Goal: Task Accomplishment & Management: Manage account settings

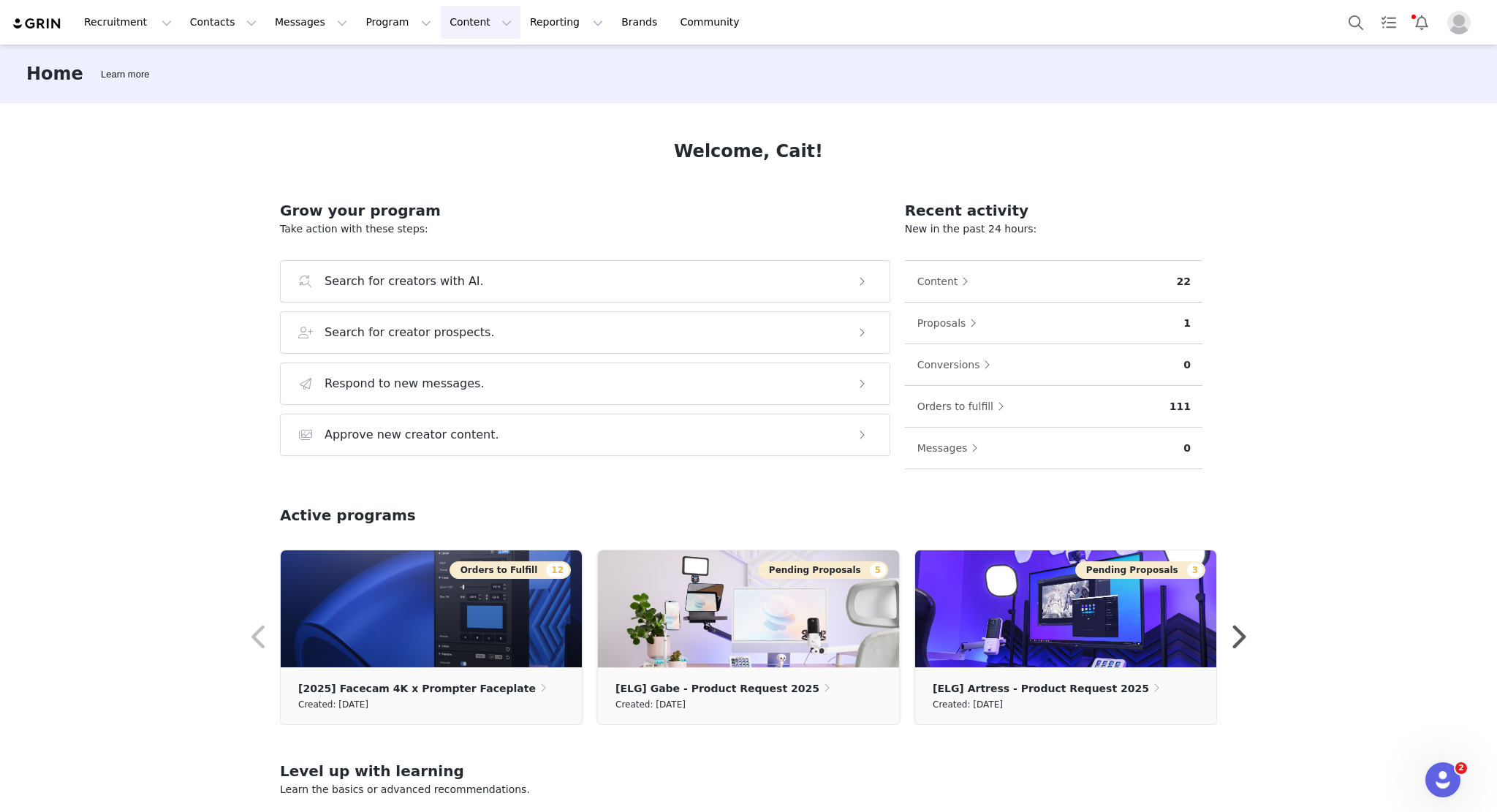
click at [440, 13] on button "Content Content" at bounding box center [480, 23] width 79 height 33
click at [521, 23] on button "Reporting Reporting" at bounding box center [566, 23] width 90 height 33
click at [375, 25] on button "Program Program" at bounding box center [398, 23] width 83 height 33
click at [375, 59] on p "Activations" at bounding box center [360, 65] width 56 height 16
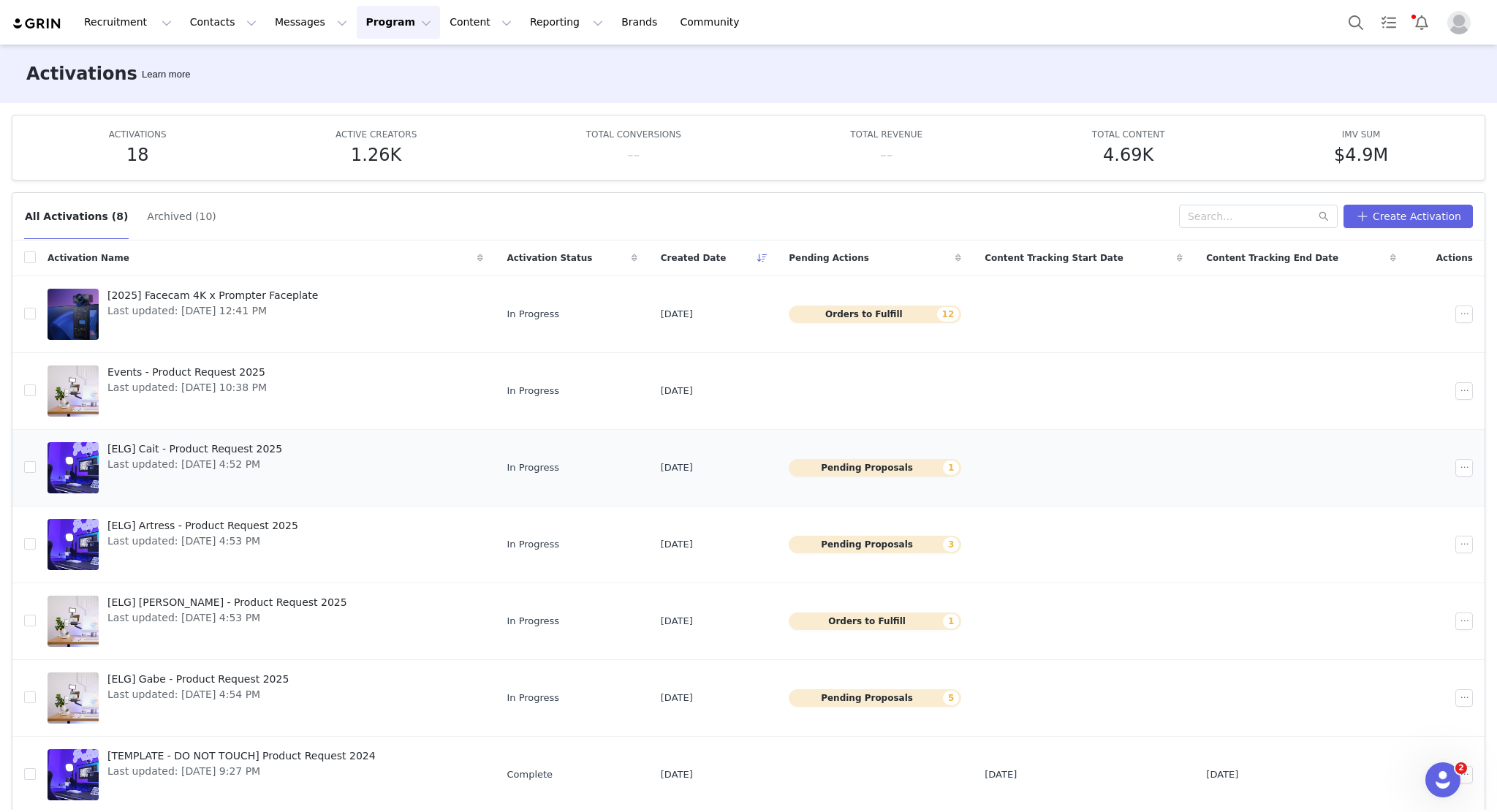
click at [315, 438] on link "[ELG] Cait - Product Request 2025 Last updated: [DATE] 4:52 PM" at bounding box center [265, 468] width 436 height 59
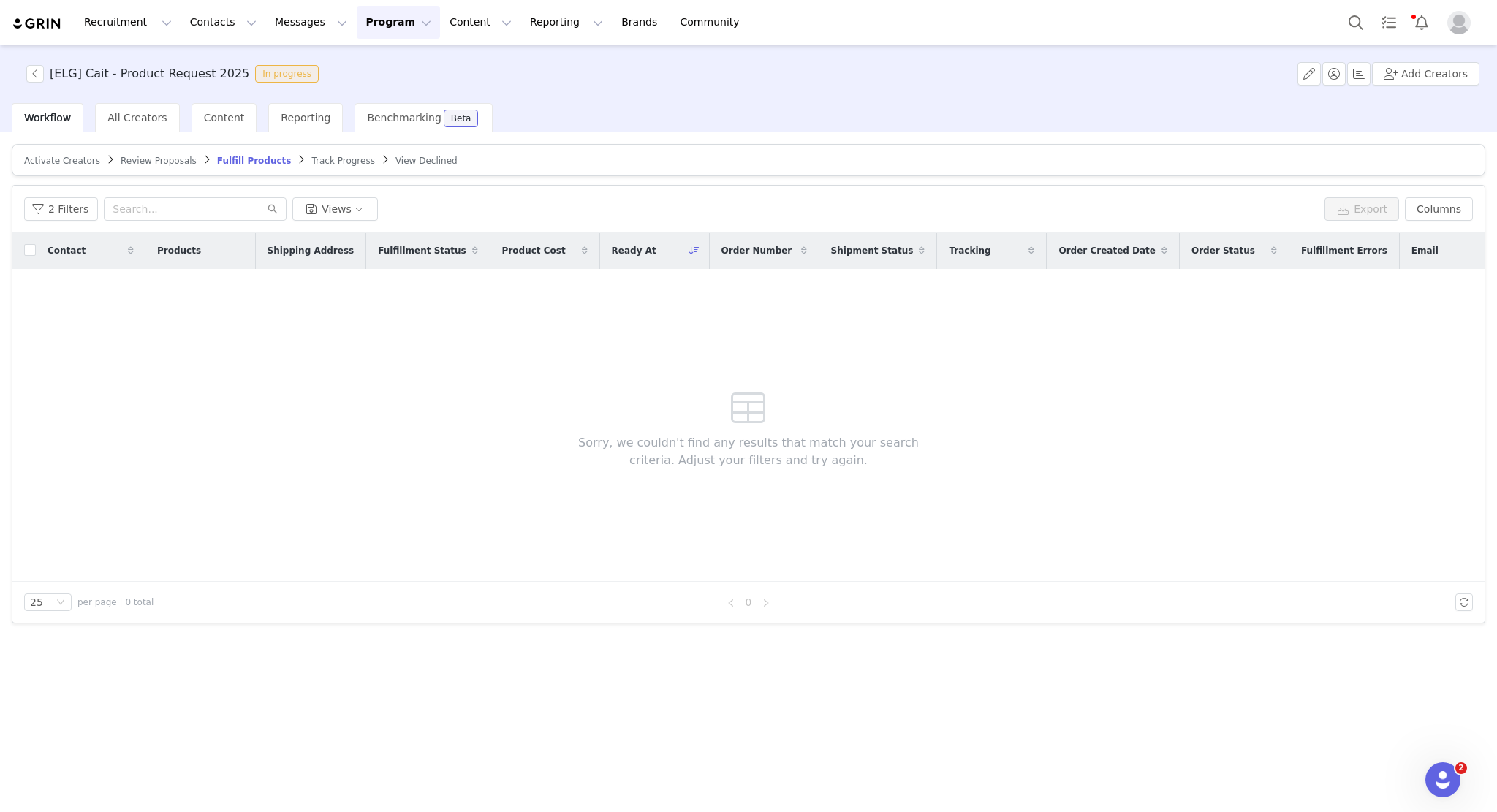
click at [152, 162] on span "Review Proposals" at bounding box center [158, 161] width 76 height 10
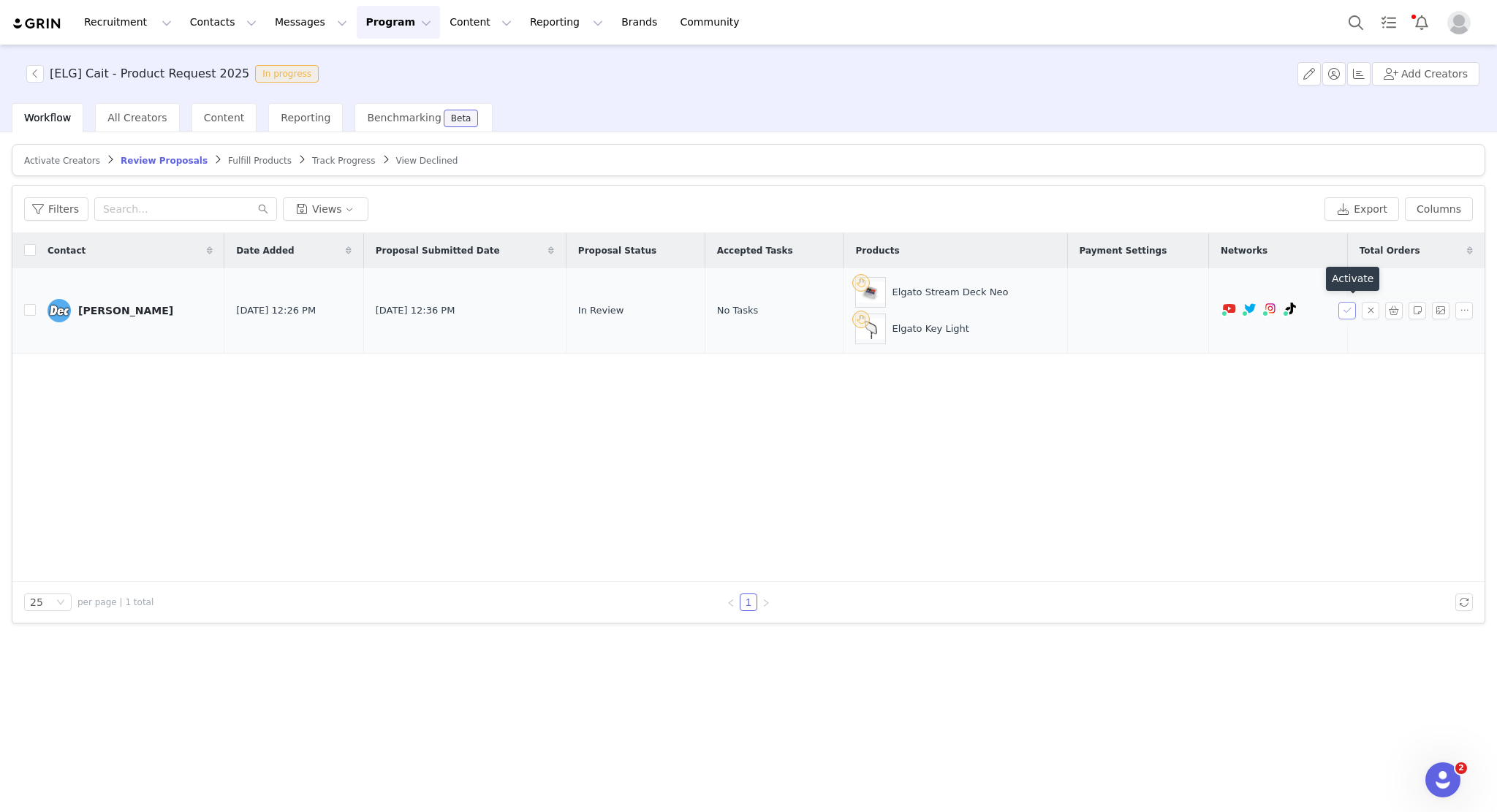
click at [1351, 312] on button "button" at bounding box center [1347, 311] width 18 height 18
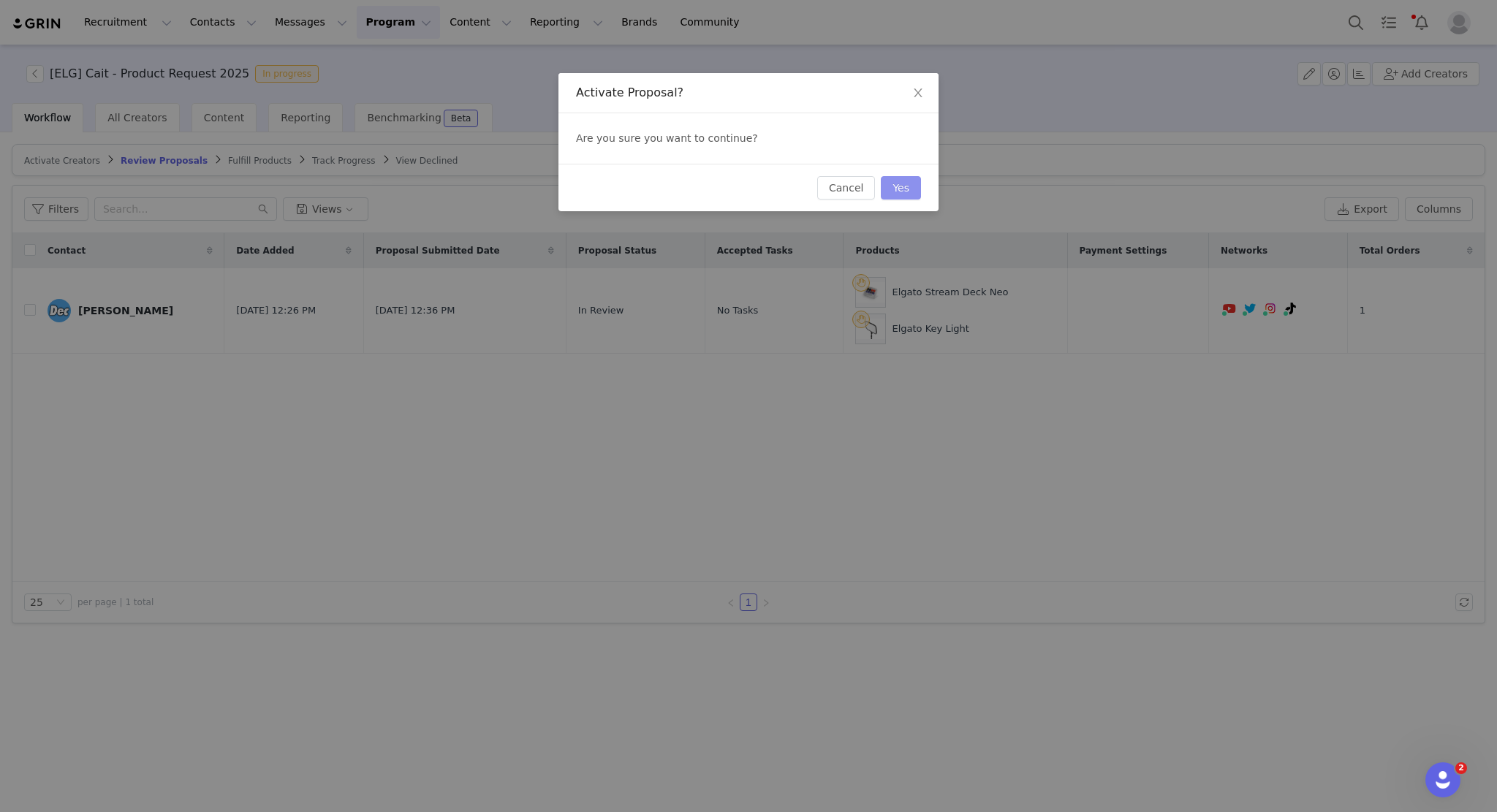
click at [912, 186] on button "Yes" at bounding box center [901, 188] width 40 height 24
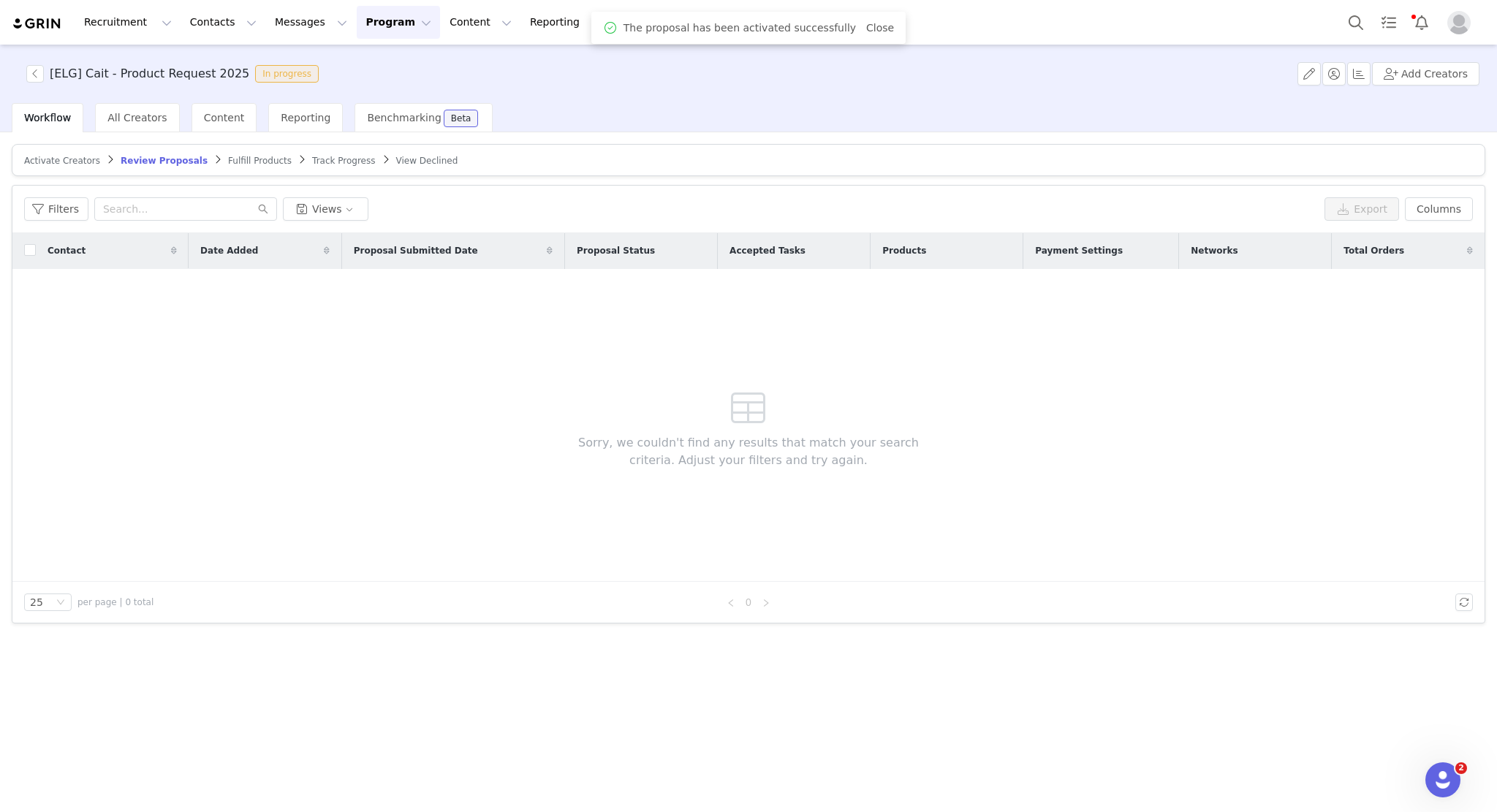
click at [228, 160] on span "Fulfill Products" at bounding box center [259, 161] width 64 height 10
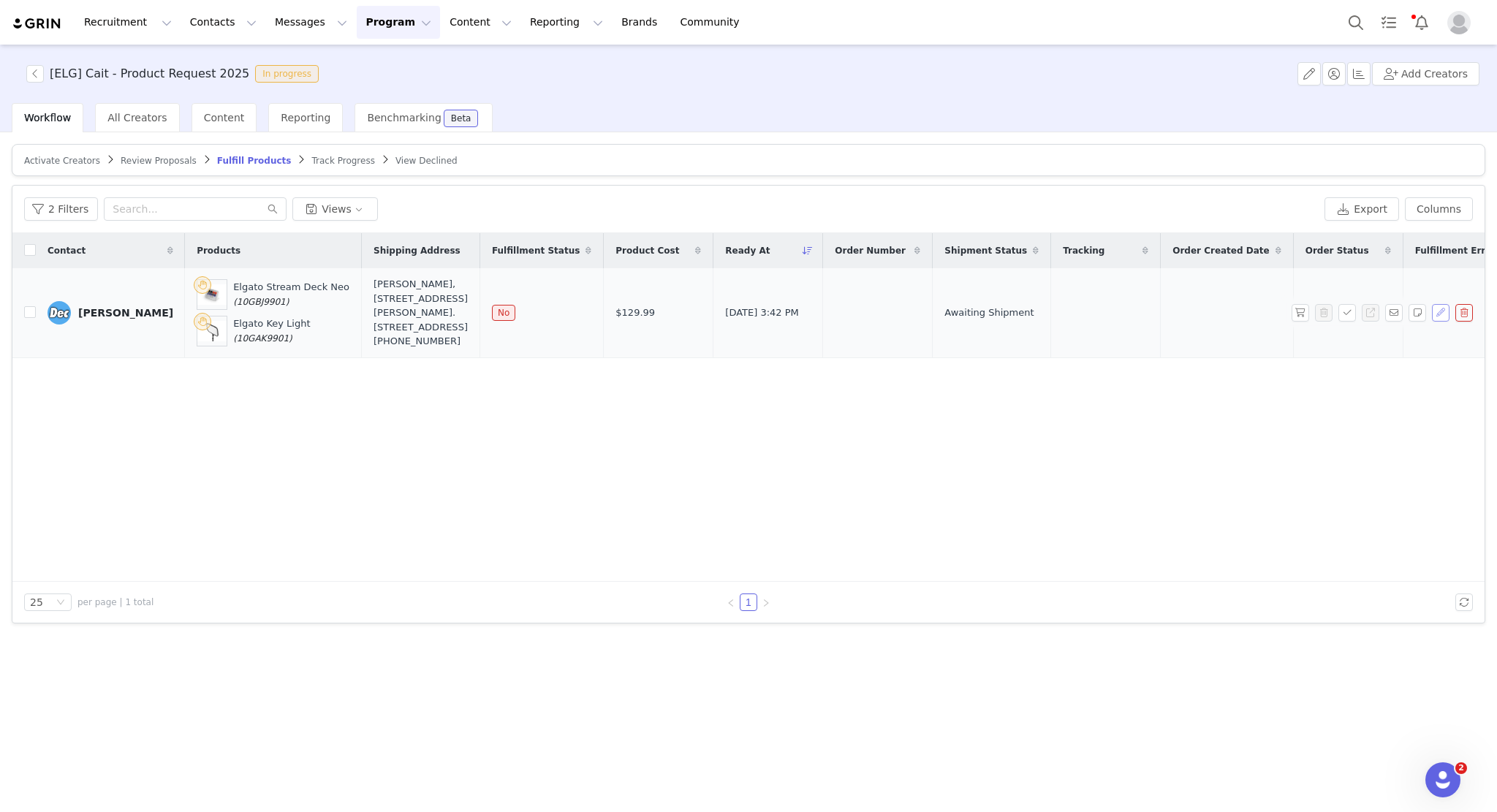
click at [1432, 306] on button "button" at bounding box center [1441, 313] width 18 height 18
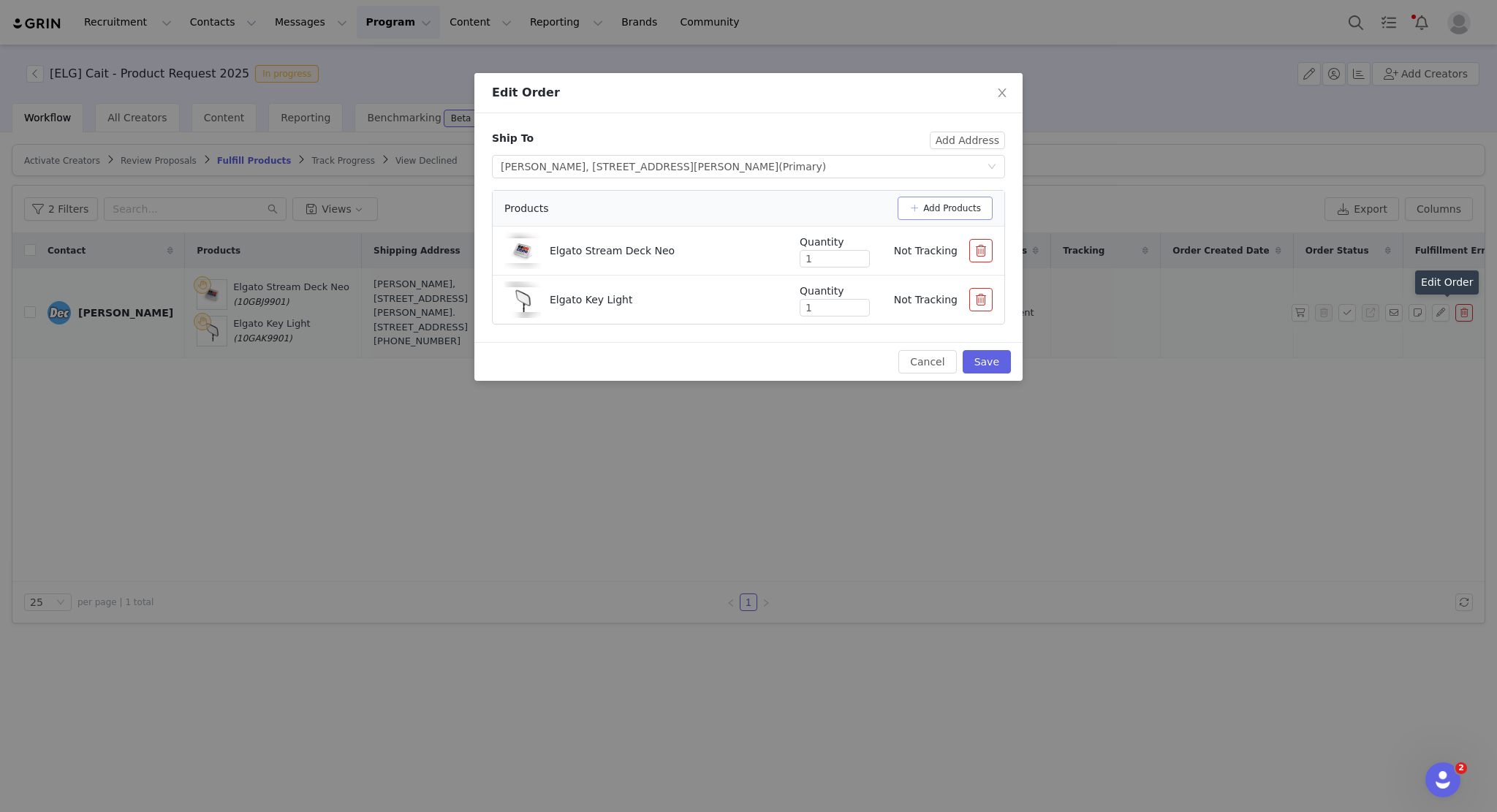
click at [956, 211] on button "Add Products" at bounding box center [945, 208] width 95 height 24
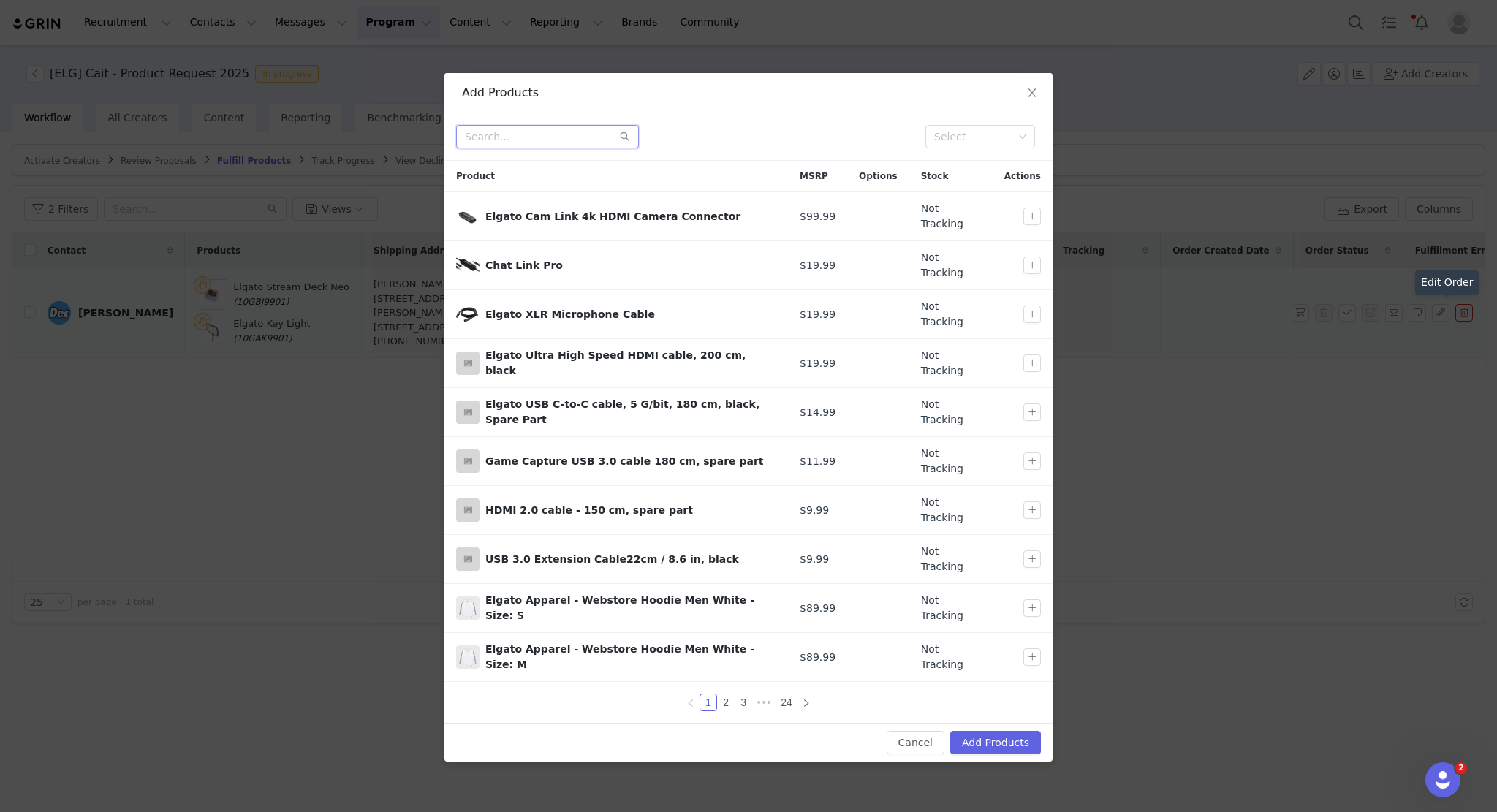
click at [550, 134] on input "text" at bounding box center [547, 136] width 182 height 24
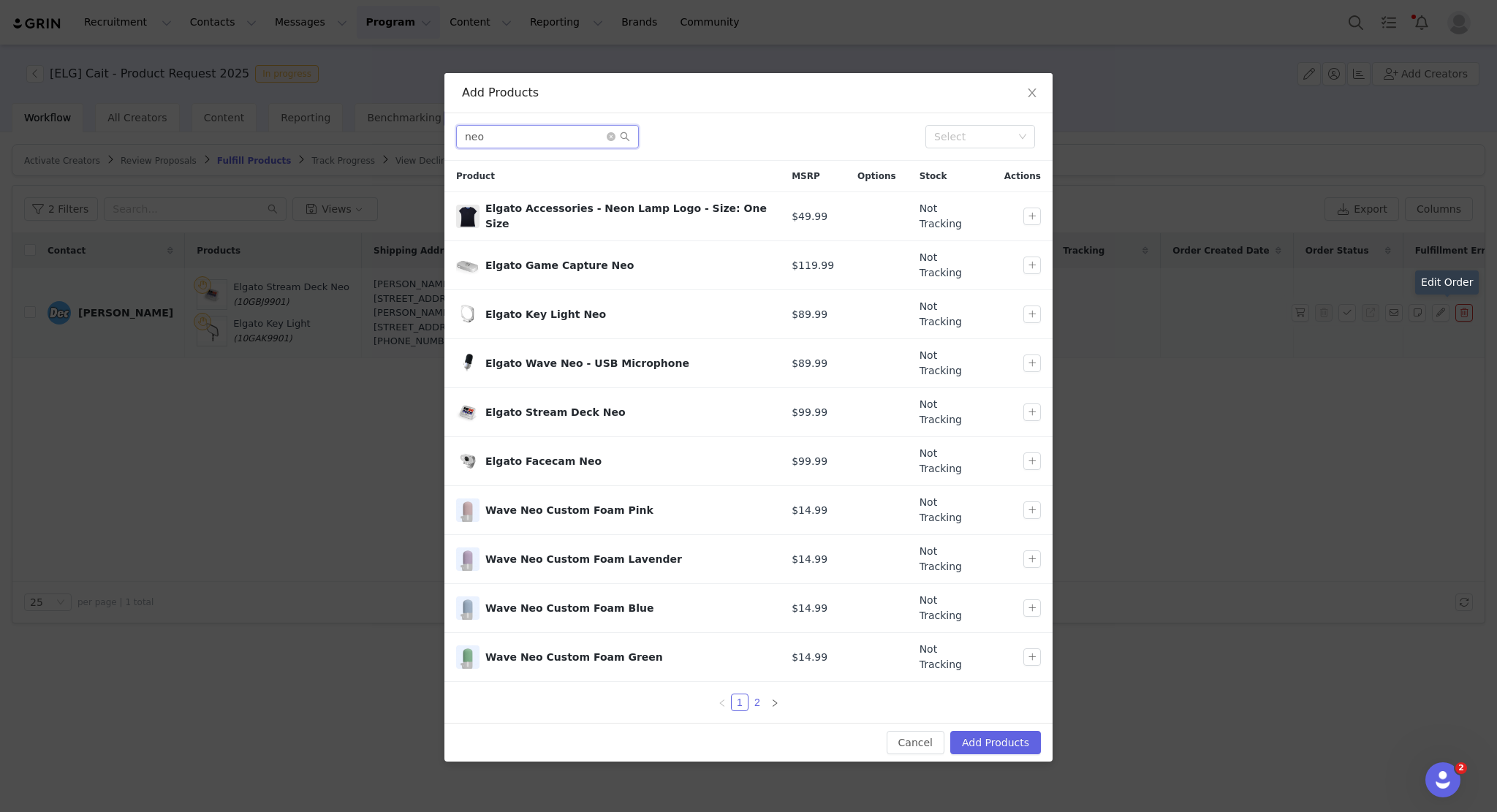
type input "neo"
click at [753, 694] on link "2" at bounding box center [757, 702] width 16 height 16
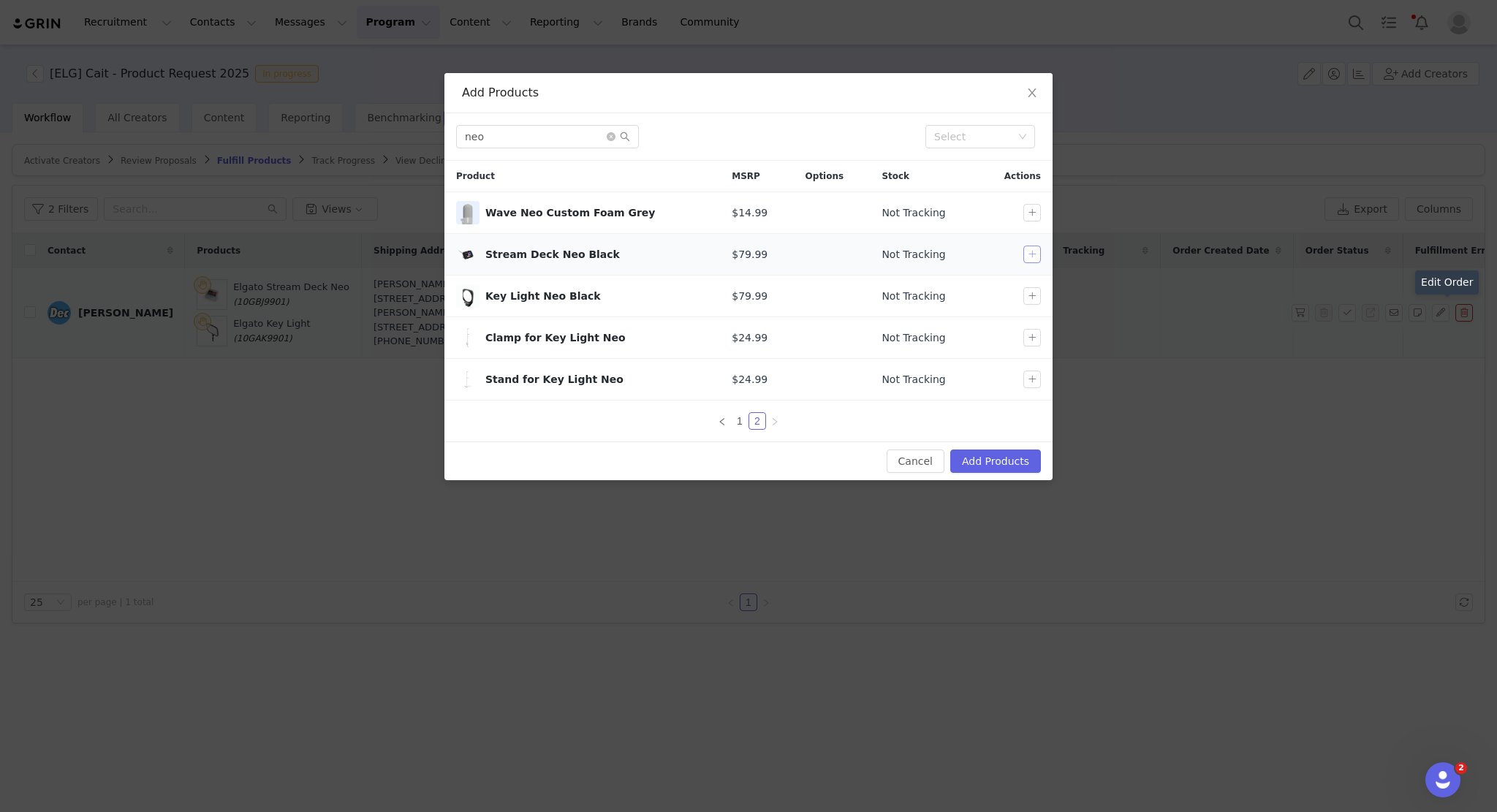
click at [1037, 261] on button "button" at bounding box center [1032, 254] width 18 height 18
click at [1006, 464] on button "Add Products" at bounding box center [996, 461] width 90 height 24
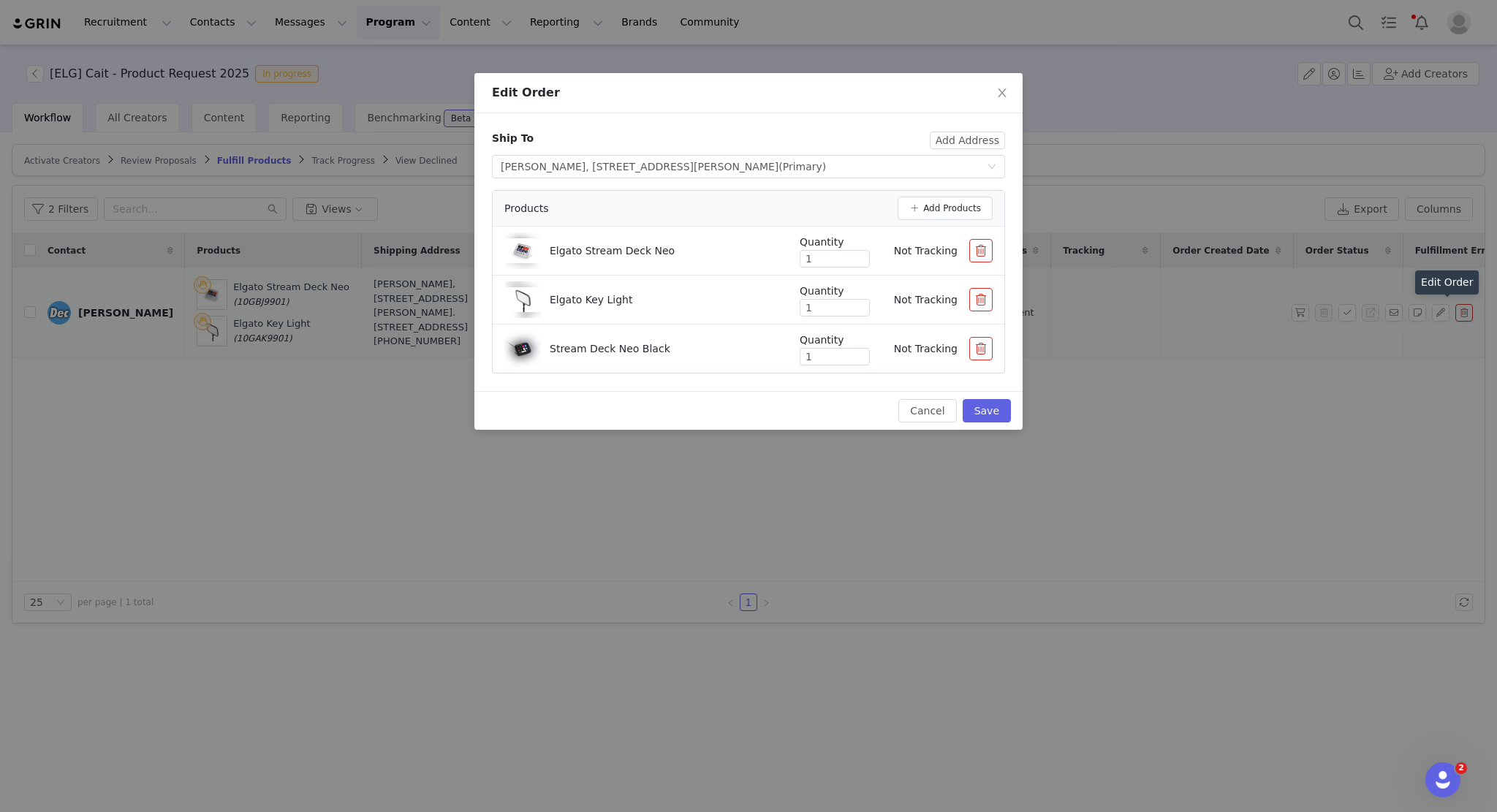
click at [979, 246] on button "button" at bounding box center [981, 251] width 24 height 24
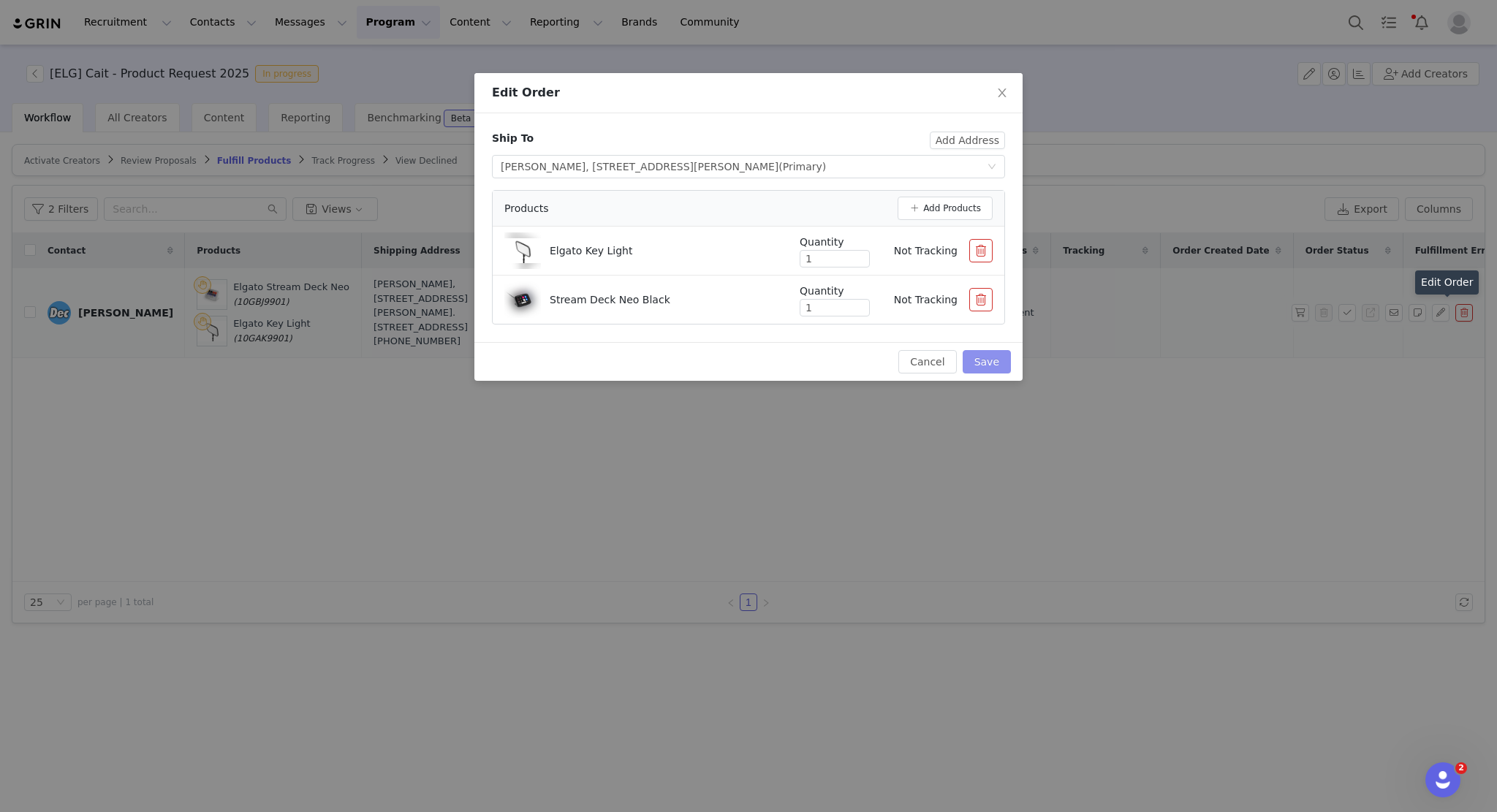
click at [991, 368] on button "Save" at bounding box center [986, 362] width 48 height 24
